Goal: Information Seeking & Learning: Learn about a topic

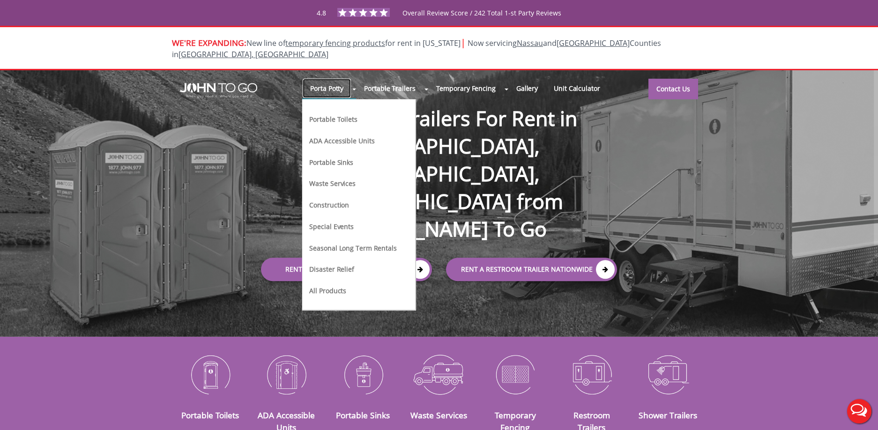
click at [334, 83] on link "Porta Potty" at bounding box center [326, 88] width 49 height 20
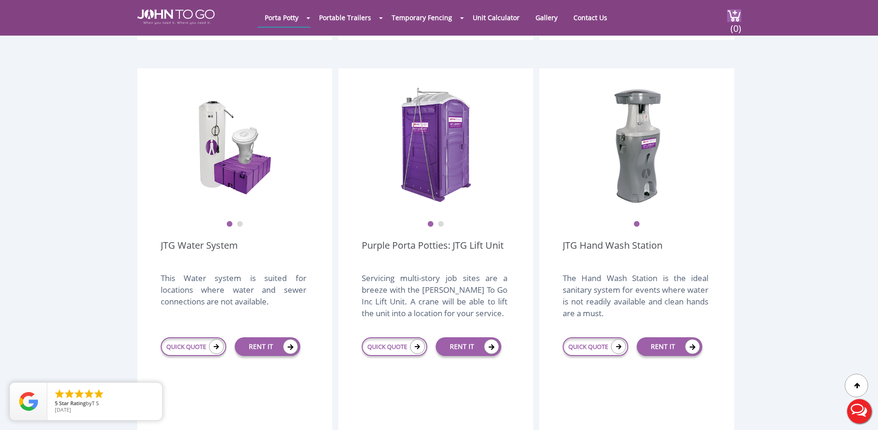
scroll to position [1033, 0]
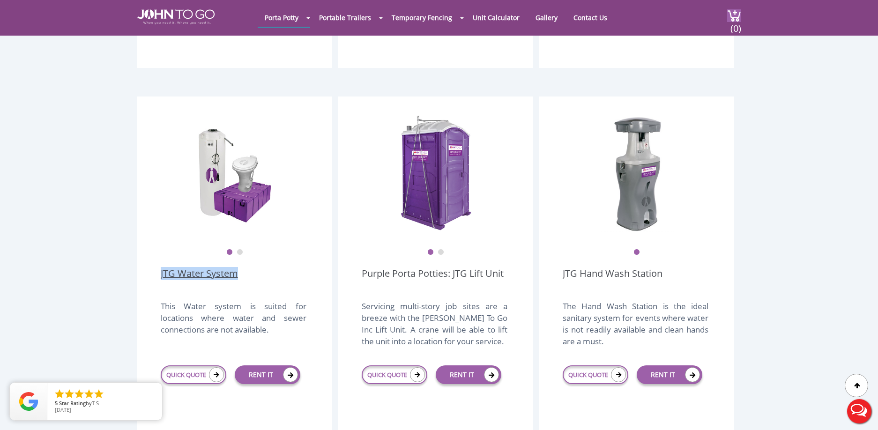
drag, startPoint x: 157, startPoint y: 251, endPoint x: 246, endPoint y: 250, distance: 89.0
click at [246, 250] on div "1 2 JTG Water System This Water system is suited for locations where water and …" at bounding box center [234, 288] width 195 height 384
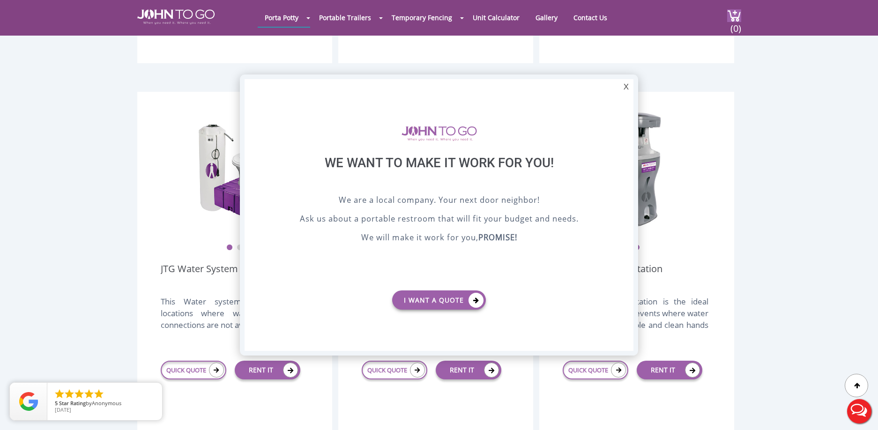
scroll to position [0, 0]
click at [629, 93] on div "X" at bounding box center [626, 87] width 15 height 16
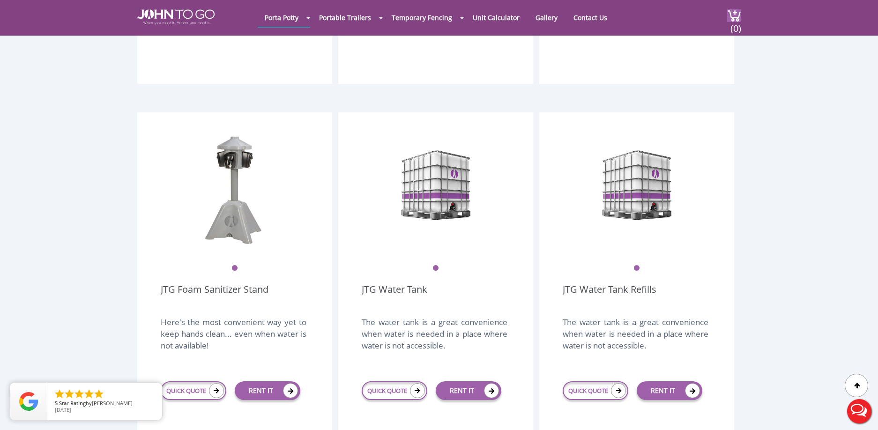
scroll to position [1465, 0]
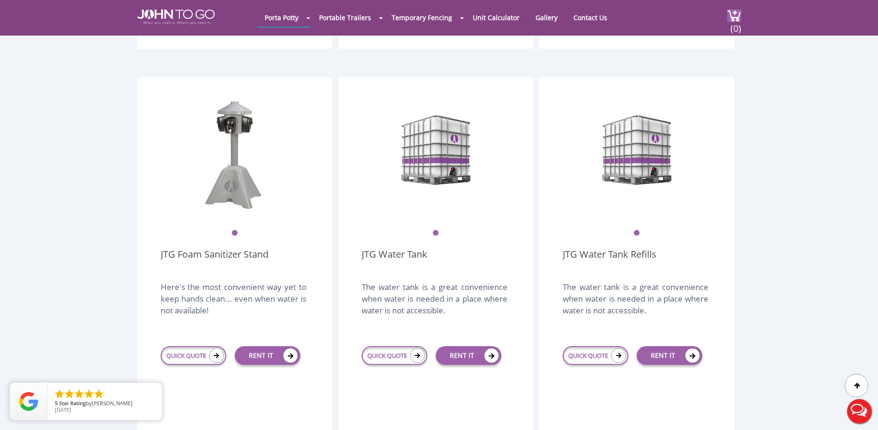
drag, startPoint x: 444, startPoint y: 211, endPoint x: 355, endPoint y: 251, distance: 96.4
click at [340, 232] on div "1 JTG Water Tank The water tank is a great convenience when water is needed in …" at bounding box center [435, 269] width 195 height 384
drag, startPoint x: 350, startPoint y: 233, endPoint x: 470, endPoint y: 232, distance: 120.4
click at [470, 232] on div "1 JTG Water Tank The water tank is a great convenience when water is needed in …" at bounding box center [435, 269] width 195 height 384
click at [470, 244] on div "JTG Water Tank" at bounding box center [436, 259] width 148 height 30
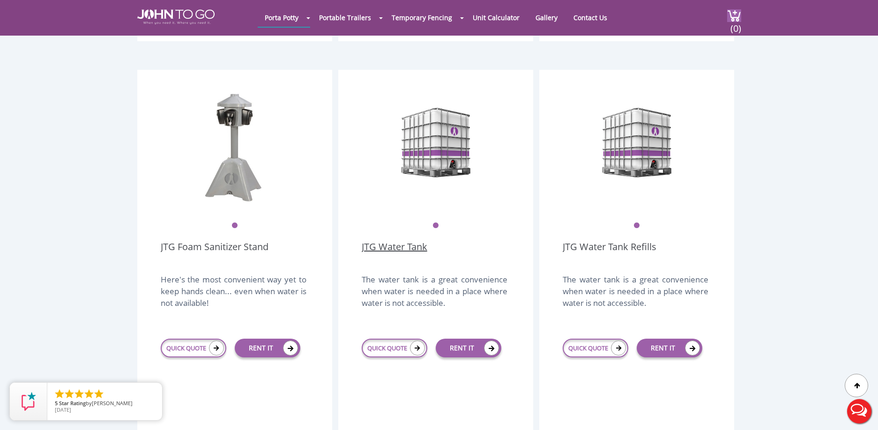
scroll to position [1483, 0]
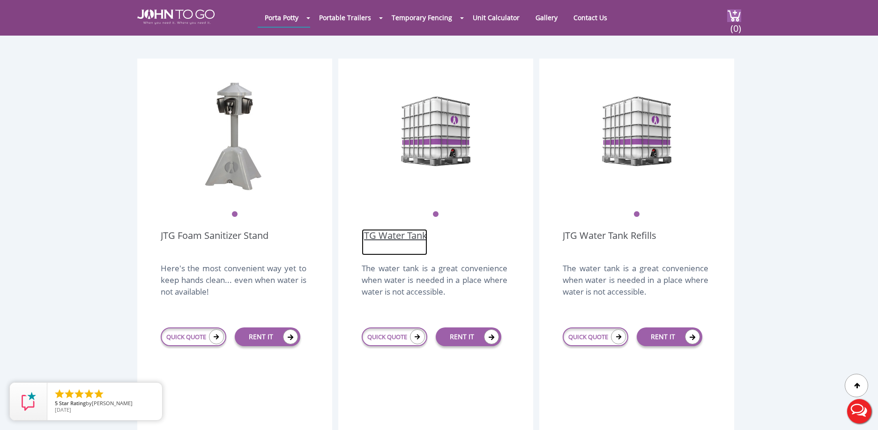
click at [424, 229] on link "JTG Water Tank" at bounding box center [395, 242] width 66 height 26
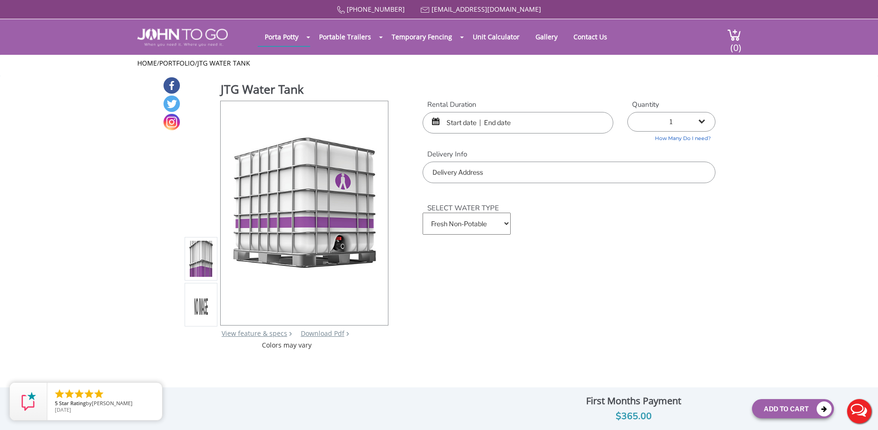
click at [693, 228] on div "SELECT WATER TYPE Fresh Non-Potable Saltwater Insurance Full coverage $0 /mo (p…" at bounding box center [568, 214] width 307 height 63
click at [690, 229] on div "SELECT WATER TYPE Fresh Non-Potable Saltwater Insurance Full coverage $0 /mo (p…" at bounding box center [568, 214] width 307 height 63
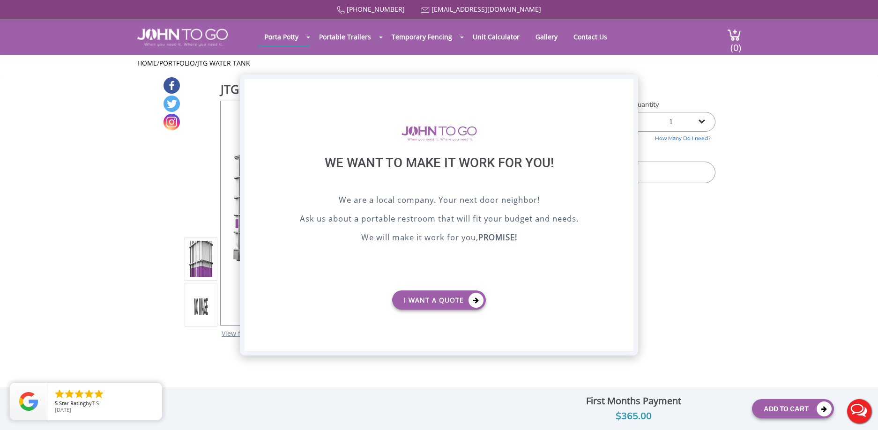
click at [623, 84] on div "X" at bounding box center [626, 87] width 15 height 16
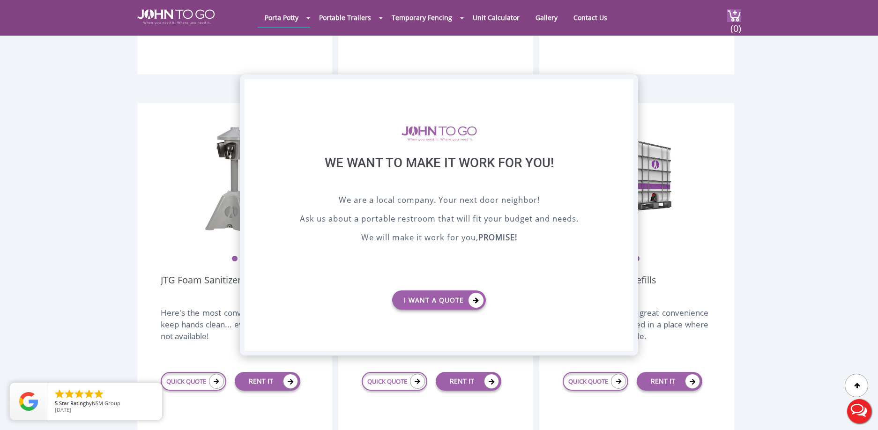
click at [627, 82] on div "X" at bounding box center [626, 87] width 15 height 16
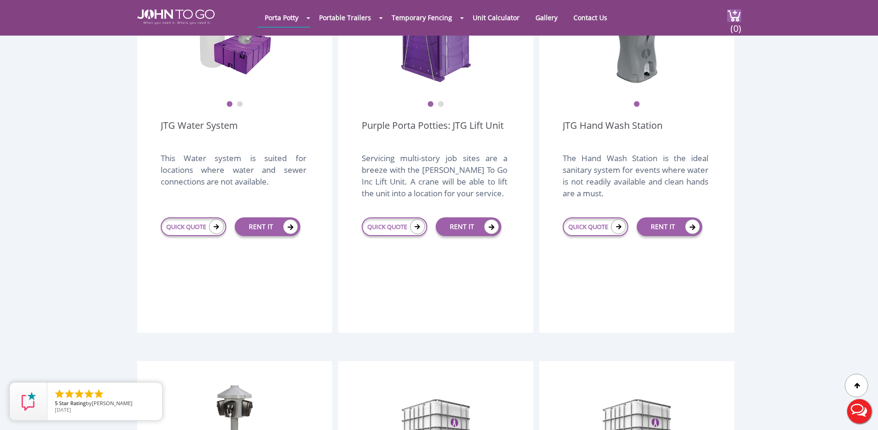
scroll to position [1130, 0]
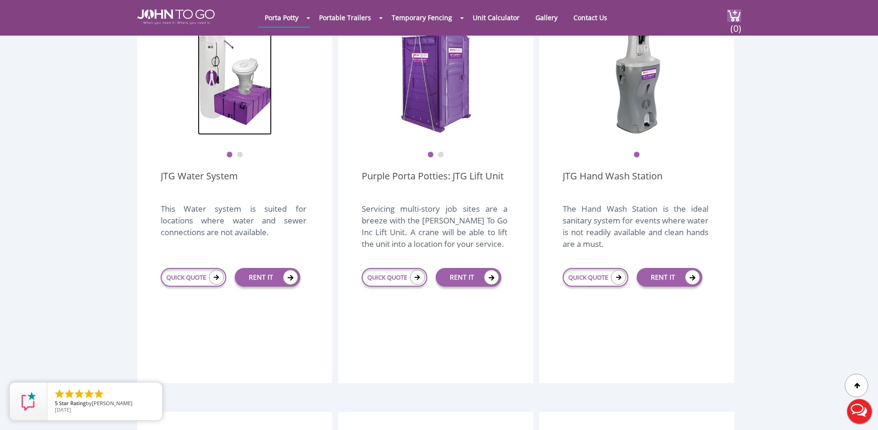
click at [233, 76] on img at bounding box center [235, 76] width 74 height 117
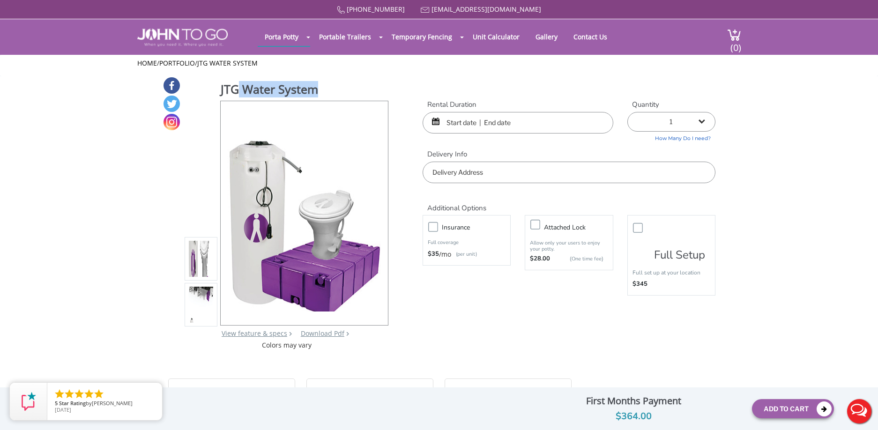
drag, startPoint x: 325, startPoint y: 95, endPoint x: 239, endPoint y: 89, distance: 85.9
click at [239, 89] on h1 "JTG Water System" at bounding box center [305, 90] width 169 height 19
click at [340, 87] on h1 "JTG Water System" at bounding box center [305, 90] width 169 height 19
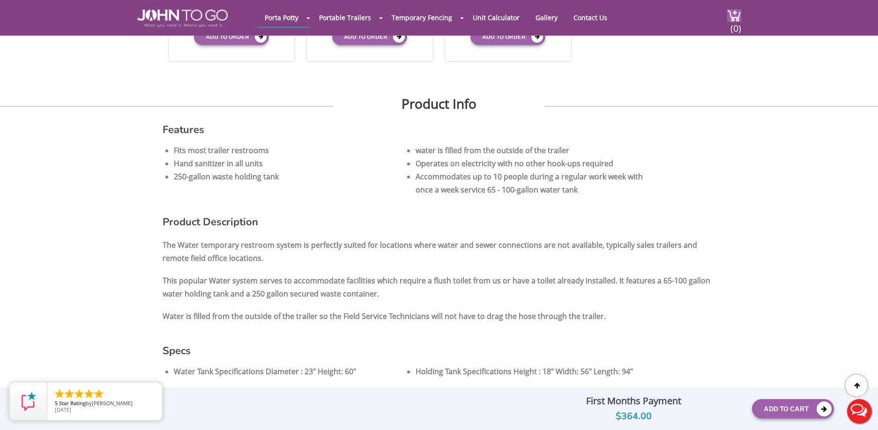
scroll to position [523, 0]
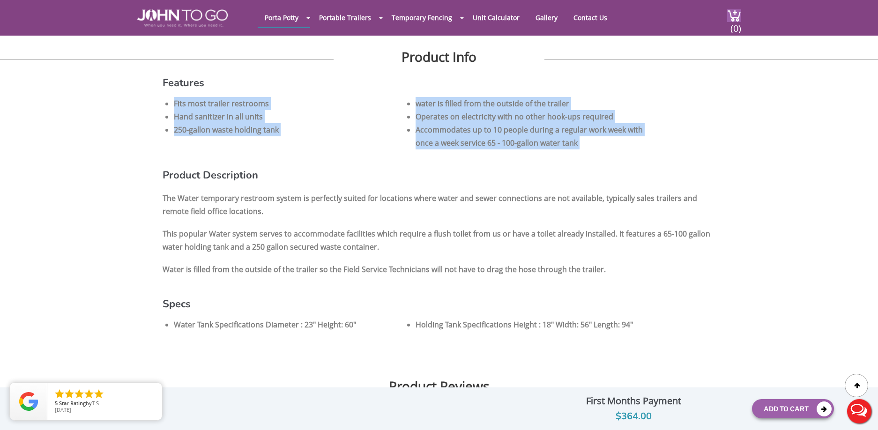
drag, startPoint x: 458, startPoint y: 94, endPoint x: 467, endPoint y: 152, distance: 58.3
click at [467, 152] on div "Features Fits most trailer restrooms water is filled from the outside of the tr…" at bounding box center [439, 214] width 553 height 272
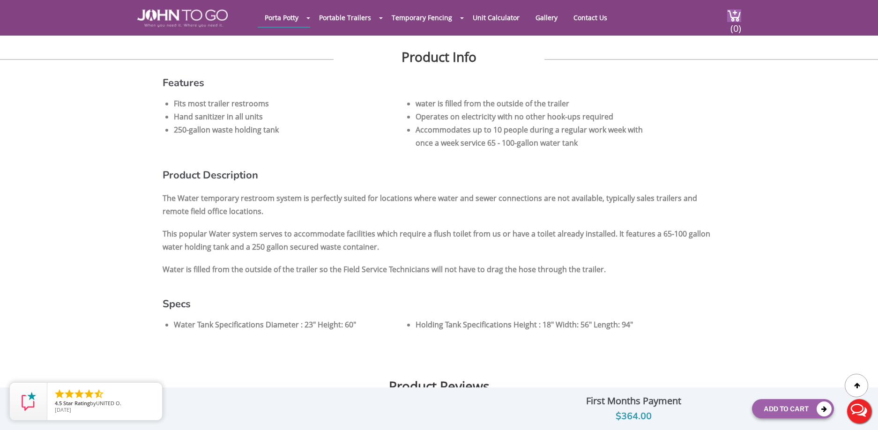
click at [606, 223] on div "Features Fits most trailer restrooms water is filled from the outside of the tr…" at bounding box center [439, 214] width 553 height 272
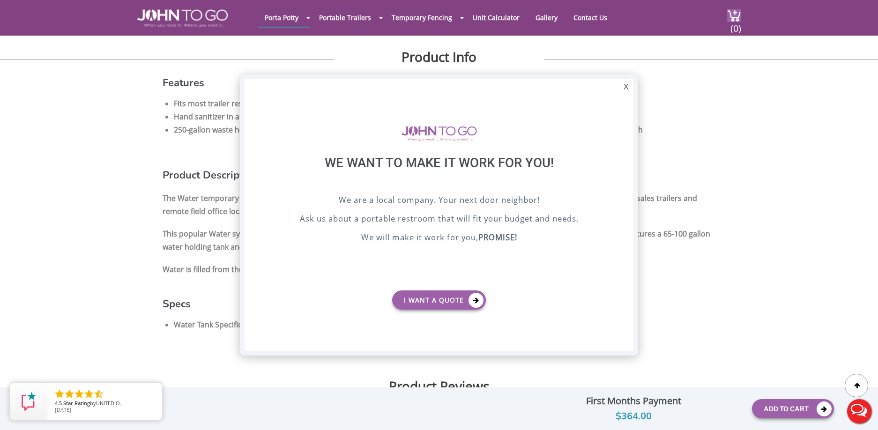
scroll to position [0, 0]
click at [627, 85] on div "X" at bounding box center [626, 87] width 15 height 16
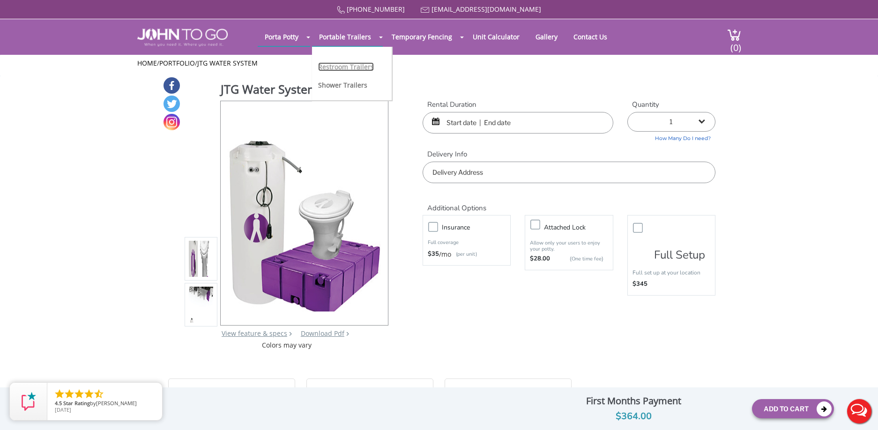
click at [331, 63] on link "Restroom Trailers" at bounding box center [346, 66] width 56 height 9
